Goal: Find specific page/section: Find specific page/section

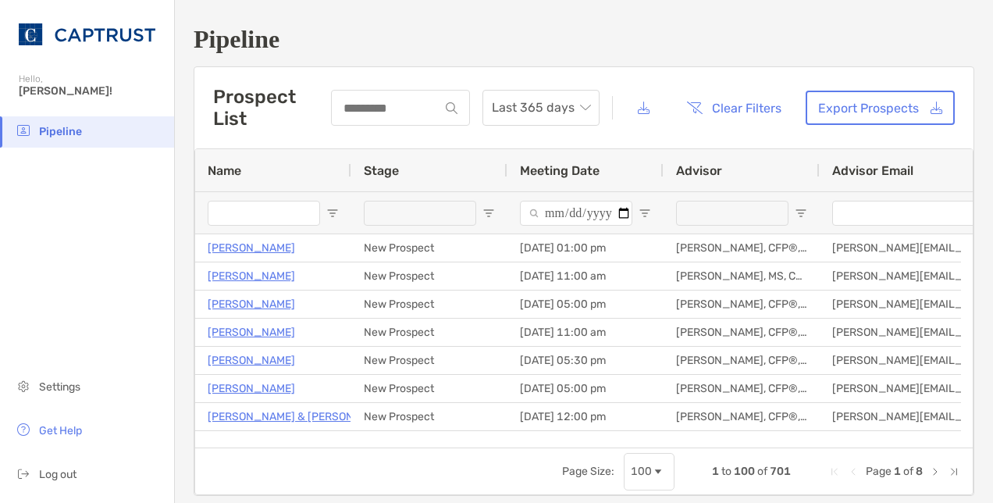
click at [258, 222] on input "Name Filter Input" at bounding box center [264, 213] width 112 height 25
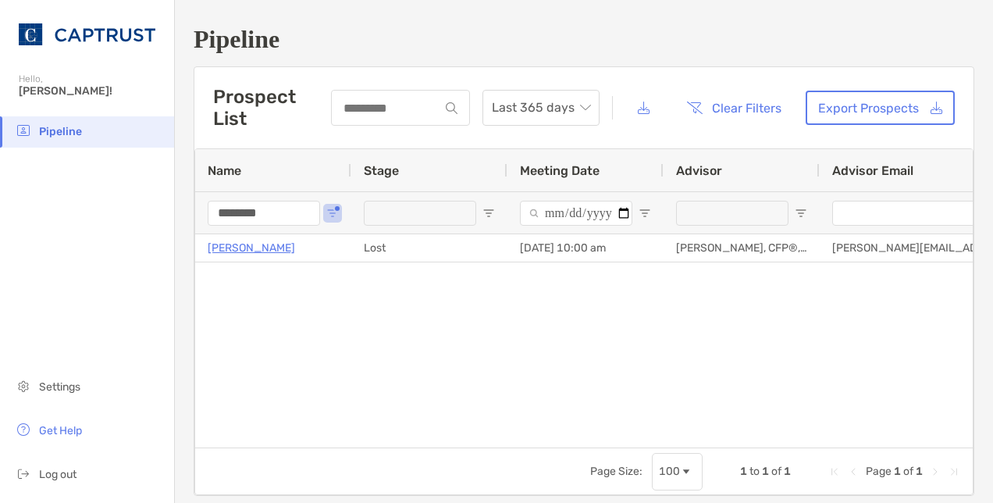
type input "********"
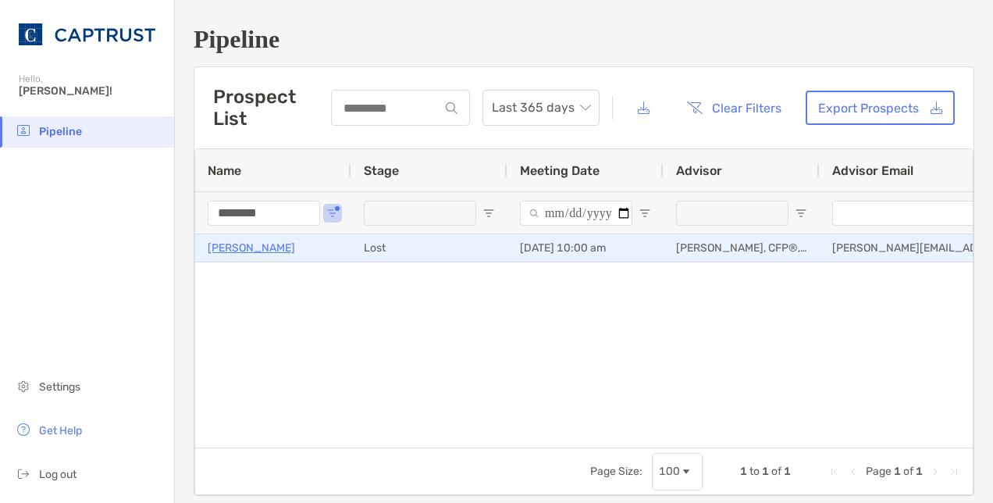
click at [245, 255] on p "[PERSON_NAME]" at bounding box center [251, 248] width 87 height 20
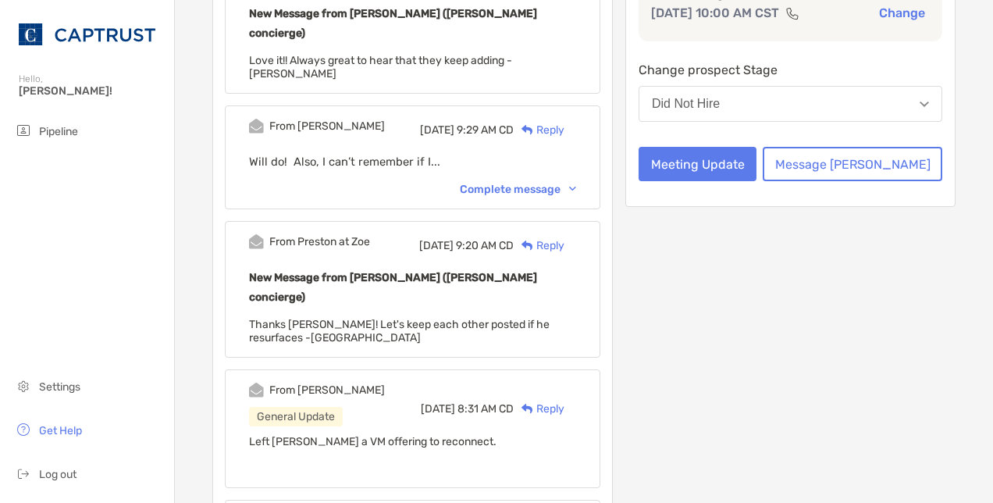
scroll to position [303, 0]
click at [571, 162] on div "From [PERSON_NAME][DATE] 9:29 AM CD Reply Will do! Also, I can’t remember if I.…" at bounding box center [413, 158] width 376 height 104
click at [573, 183] on div "Complete message" at bounding box center [518, 189] width 116 height 13
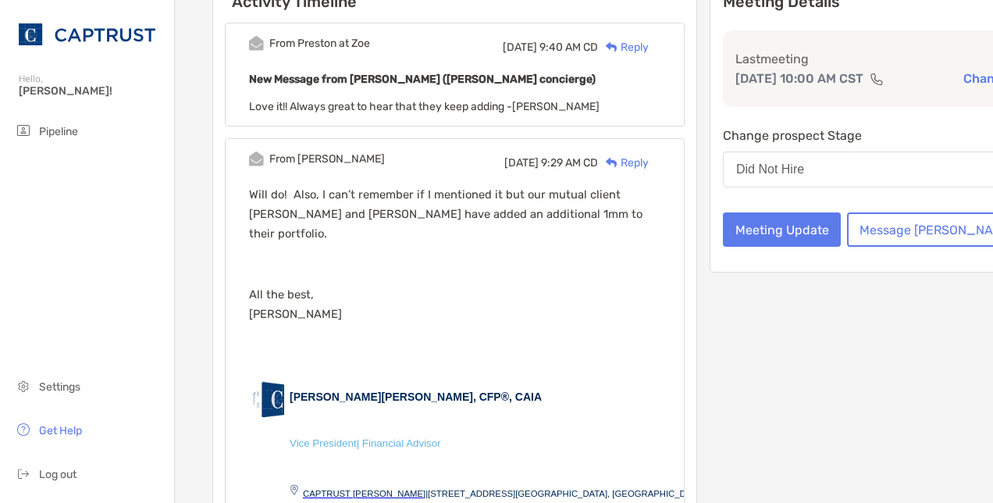
scroll to position [235, 0]
